Goal: Task Accomplishment & Management: Manage account settings

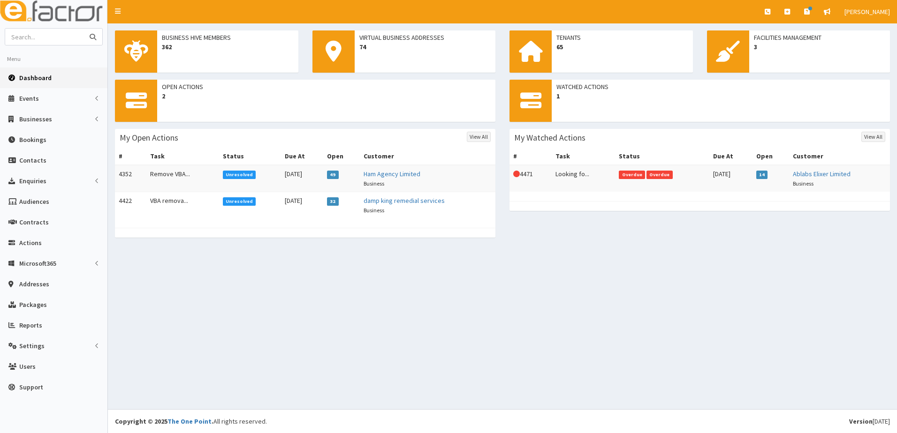
click at [35, 44] on input "text" at bounding box center [44, 37] width 79 height 16
type input "advantagefinance"
click at [84, 29] on button "submit" at bounding box center [93, 37] width 19 height 16
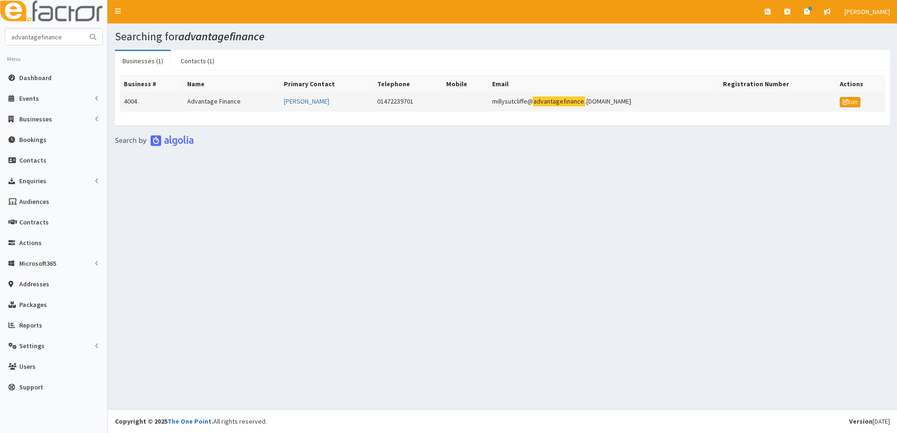
click at [200, 101] on td "Advantage Finance" at bounding box center [231, 102] width 97 height 19
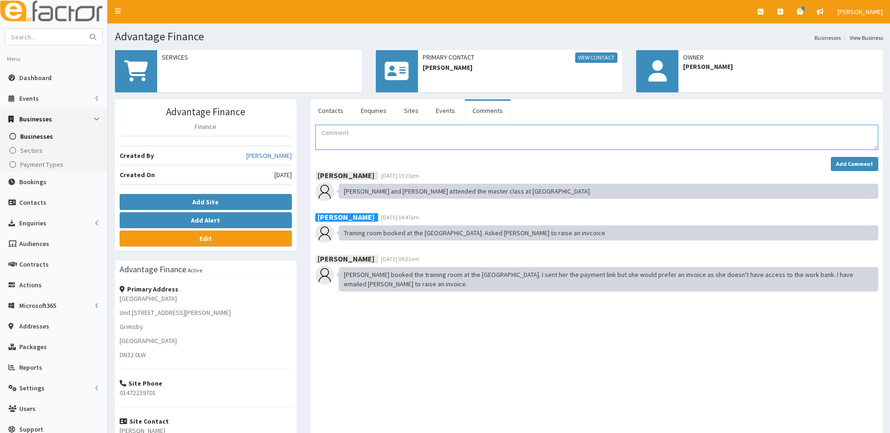
click at [361, 130] on textarea "Comment" at bounding box center [596, 137] width 563 height 25
type textarea "r"
type textarea "Room booked at the village"
click at [857, 167] on strong "Add Comment" at bounding box center [854, 163] width 37 height 7
